Goal: Task Accomplishment & Management: Manage account settings

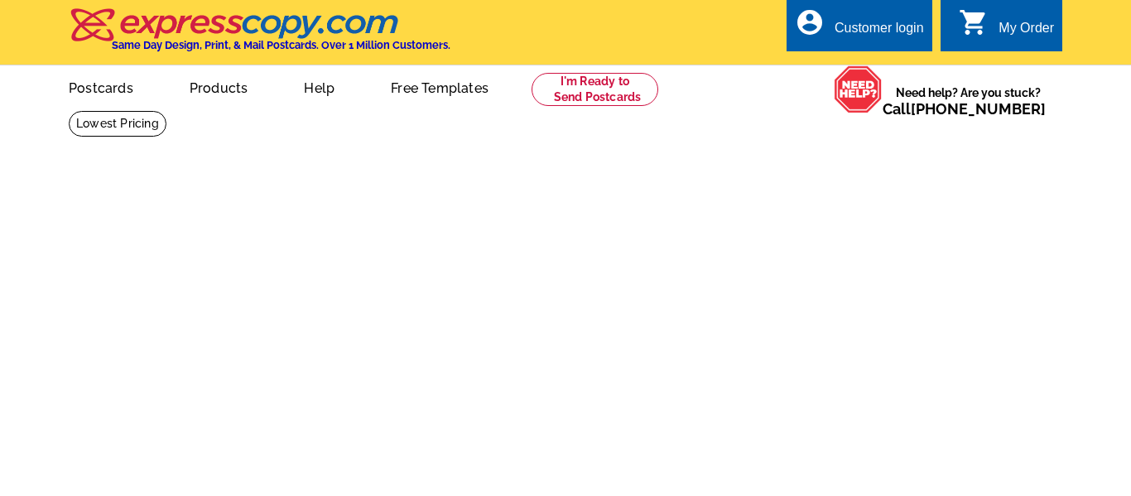
click at [856, 23] on div "Customer login" at bounding box center [879, 32] width 89 height 23
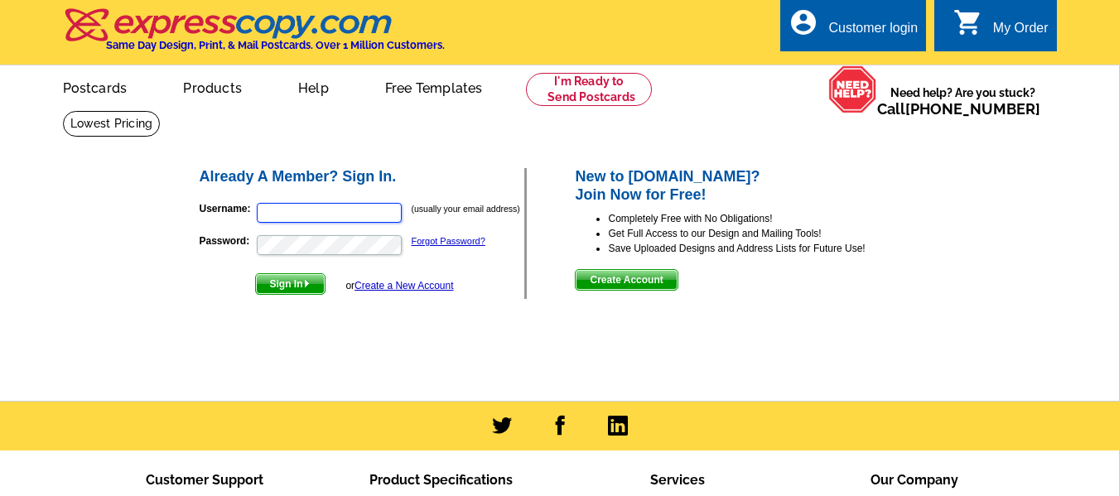
type input "[PERSON_NAME][EMAIL_ADDRESS][DOMAIN_NAME]"
click at [290, 277] on span "Sign In" at bounding box center [290, 284] width 69 height 20
